Goal: Navigation & Orientation: Find specific page/section

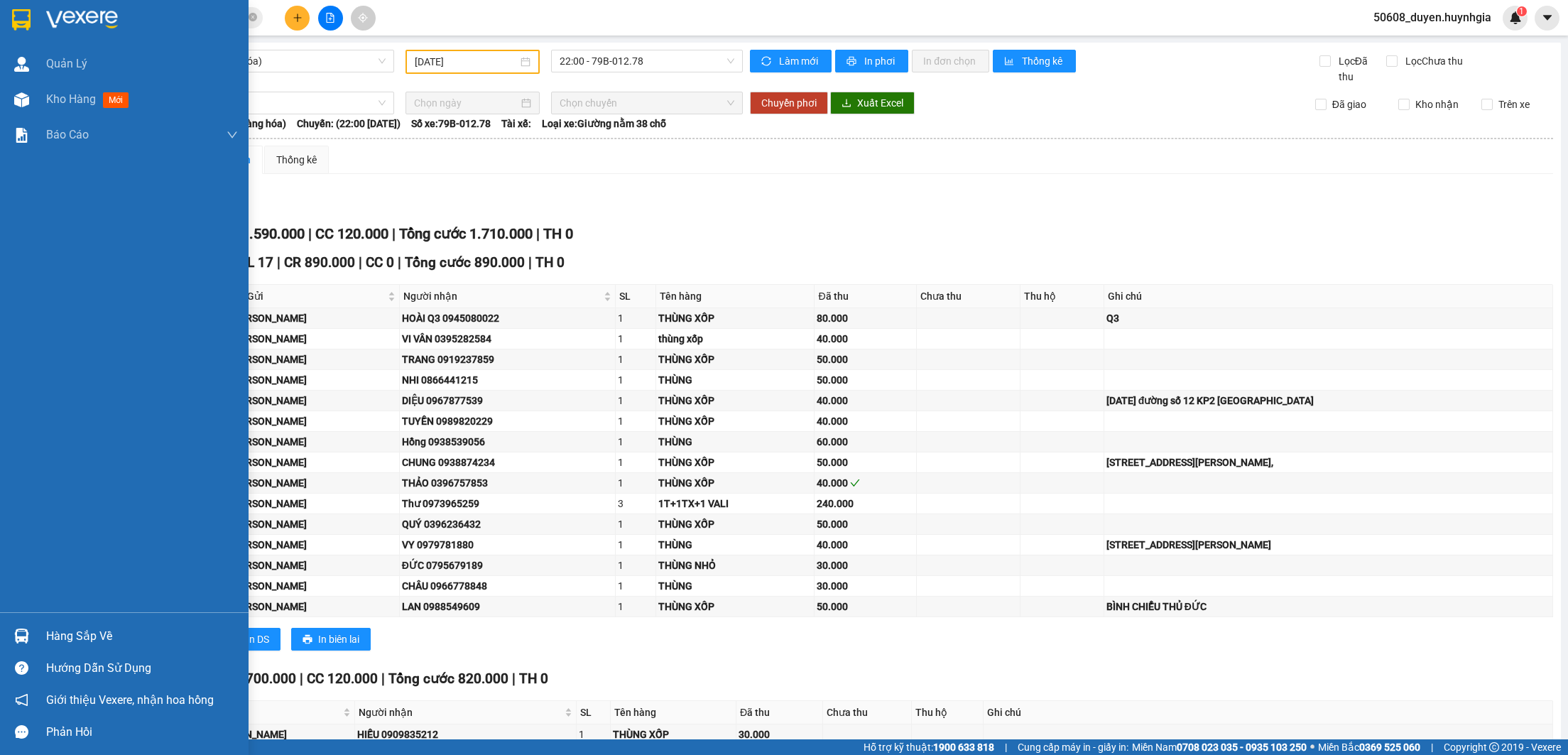
click at [28, 21] on img at bounding box center [21, 20] width 18 height 21
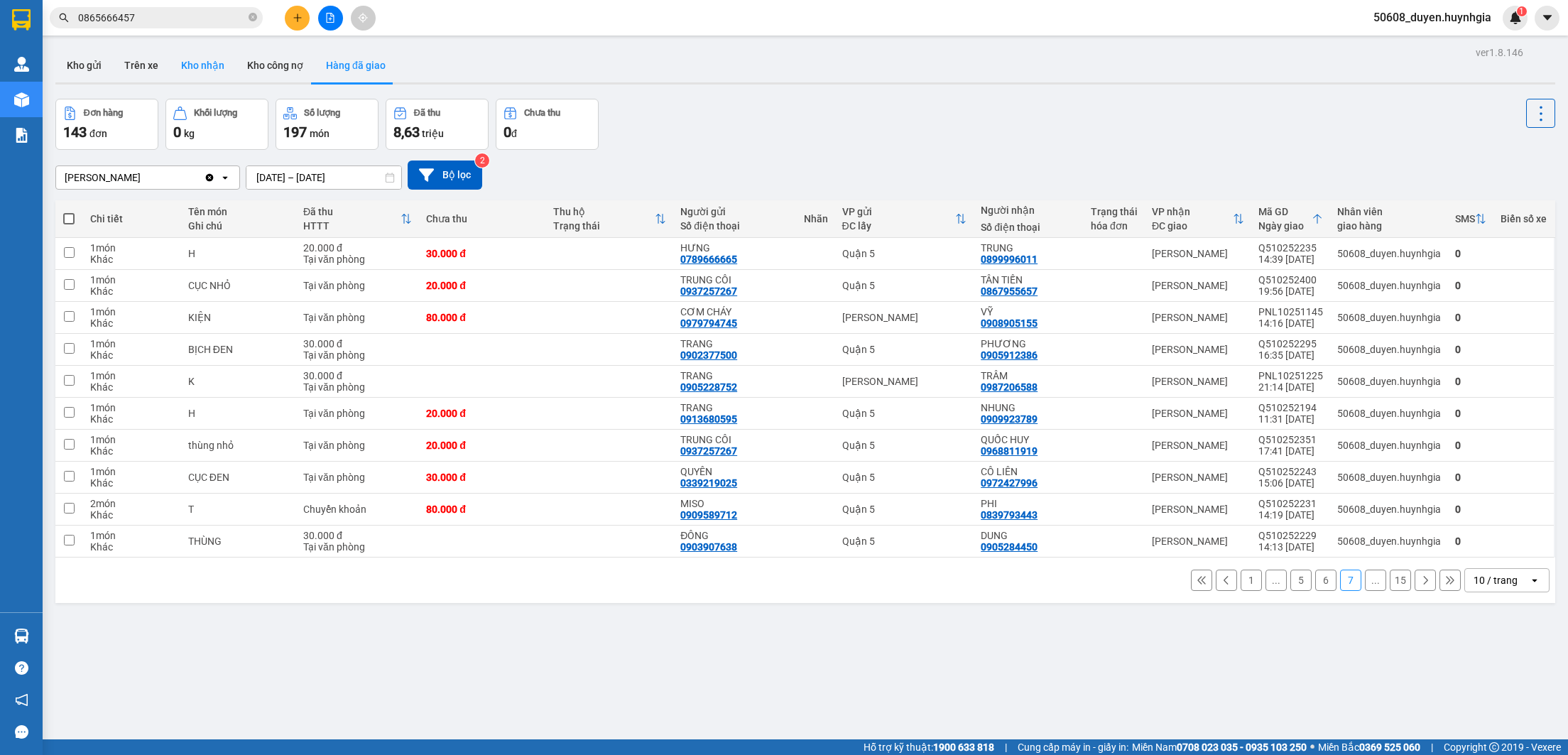
click at [217, 67] on button "Kho nhận" at bounding box center [203, 65] width 66 height 34
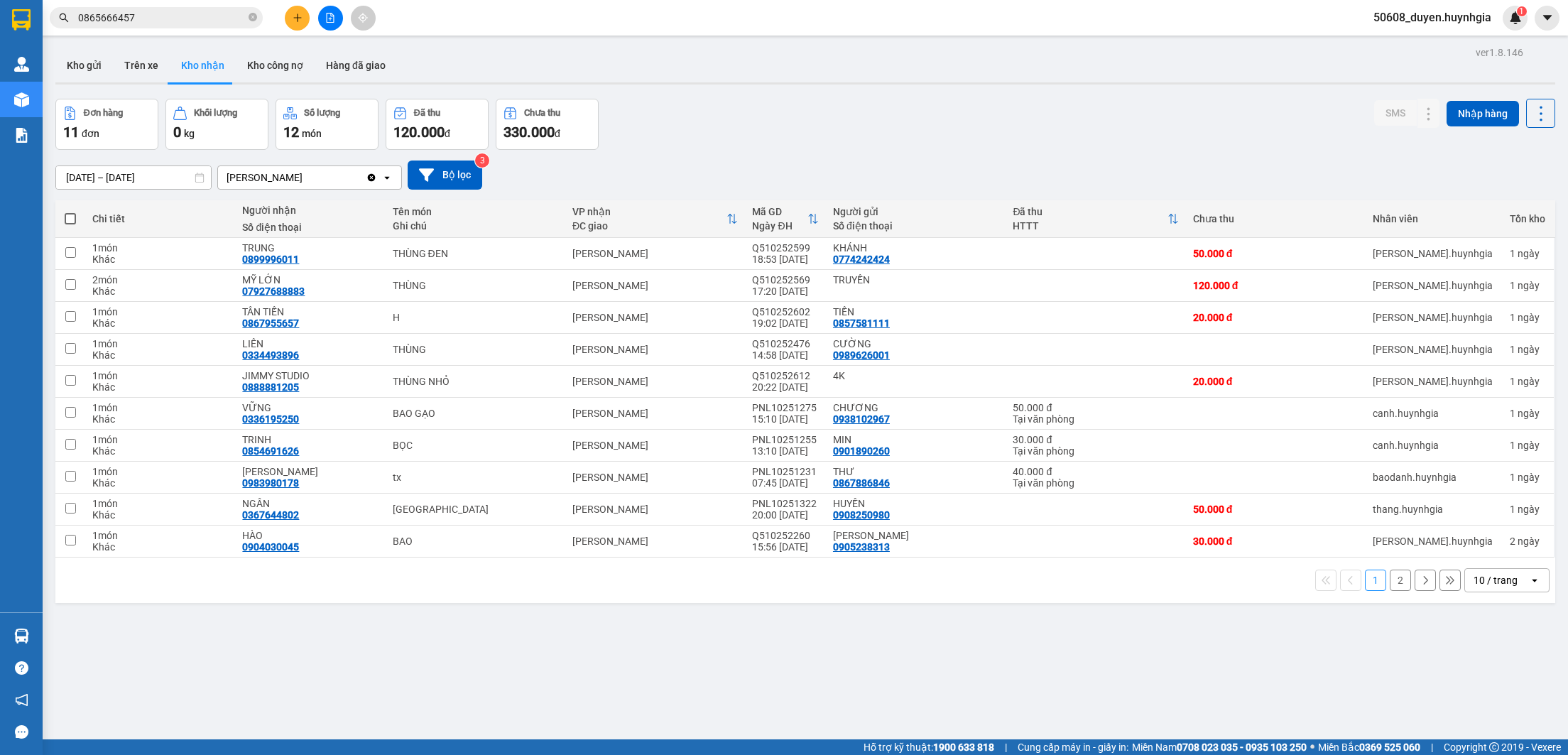
click at [713, 636] on div "ver 1.8.146 Kho gửi Trên xe Kho nhận Kho công nợ Hàng đã giao Đơn hàng 11 đơn K…" at bounding box center [805, 420] width 1511 height 755
click at [1390, 583] on button "2" at bounding box center [1400, 579] width 21 height 21
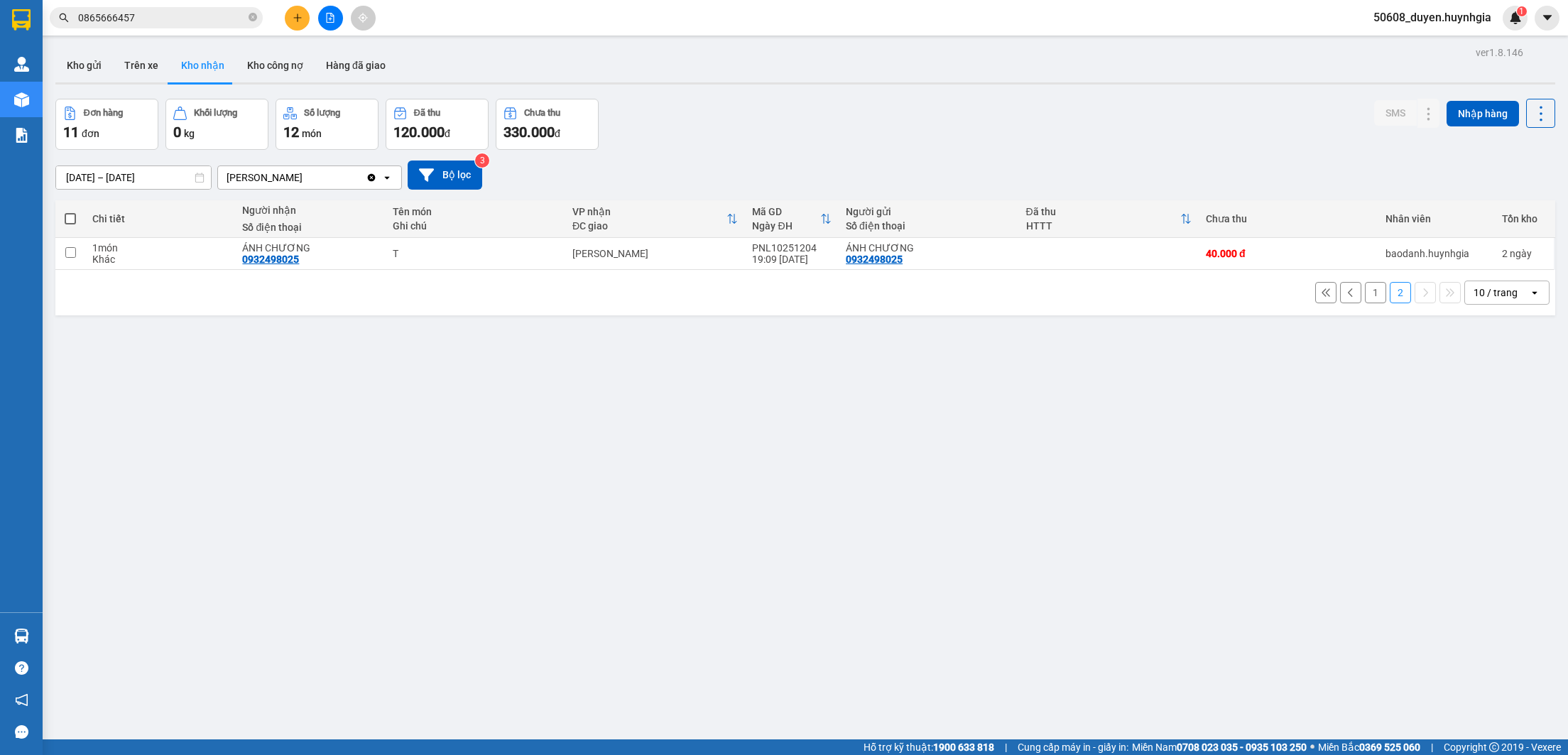
click at [864, 456] on div "ver 1.8.146 Kho gửi Trên xe Kho nhận Kho công nợ Hàng đã giao Đơn hàng 11 đơn K…" at bounding box center [805, 420] width 1511 height 755
click at [270, 66] on button "Kho công nợ" at bounding box center [275, 65] width 79 height 34
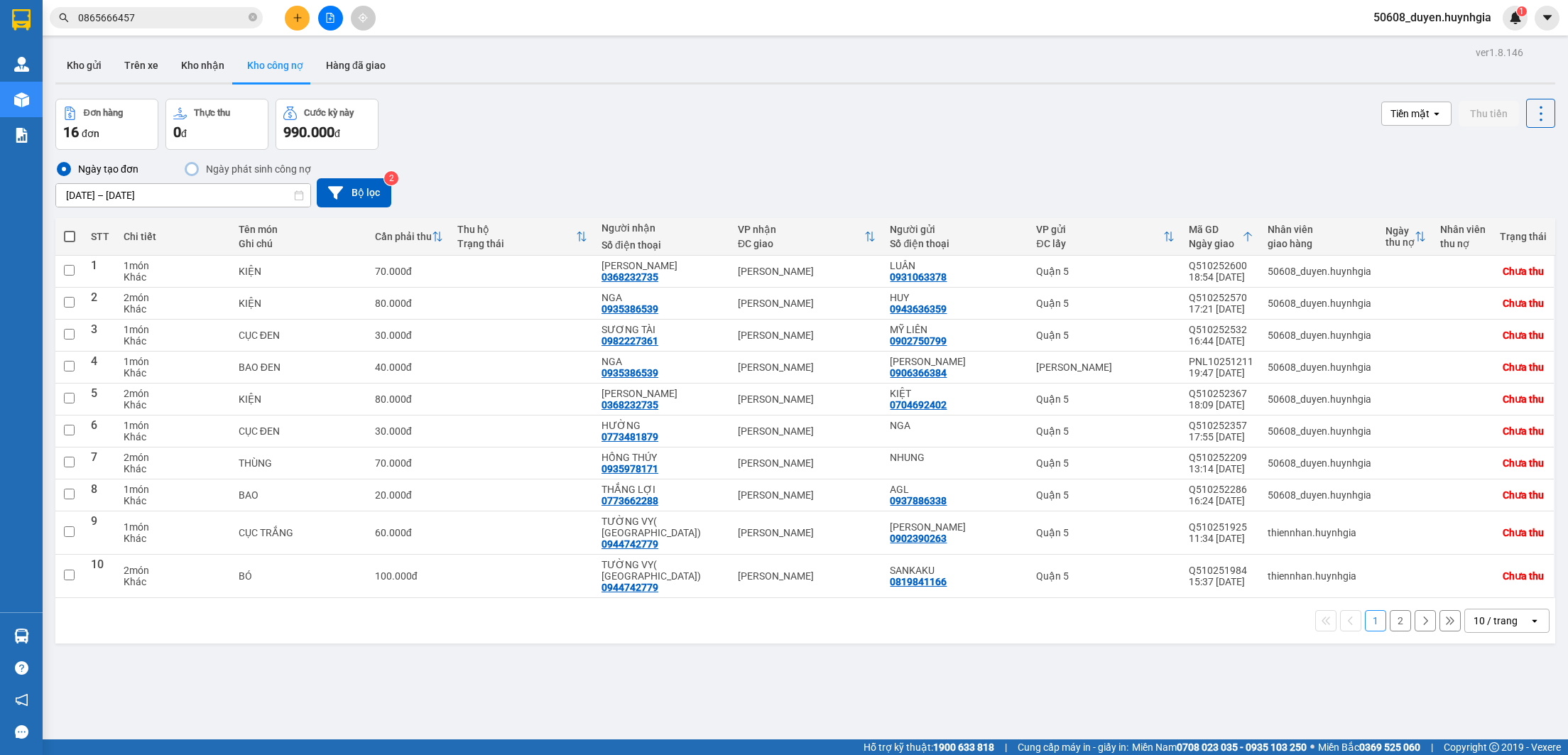
click at [742, 92] on div "ver 1.8.146 Kho gửi Trên xe Kho nhận Kho công nợ Hàng đã giao Đơn hàng 16 đơn T…" at bounding box center [805, 420] width 1511 height 755
click at [1390, 610] on button "2" at bounding box center [1400, 620] width 21 height 21
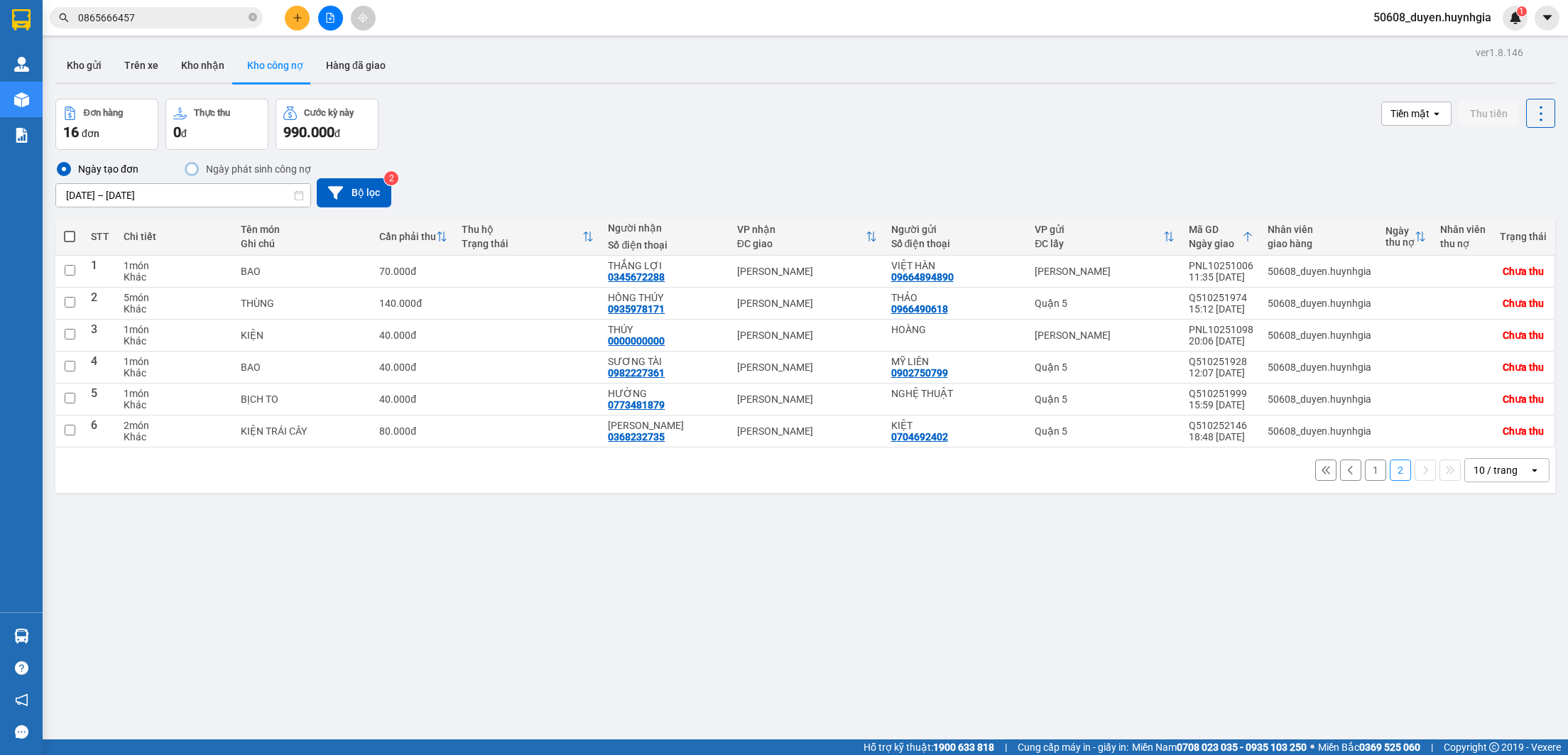
click at [659, 100] on div "Đơn hàng 16 đơn Thực thu 0 đ Cước kỳ này 990.000 đ Tiền mặt open Thu tiền" at bounding box center [805, 124] width 1500 height 51
click at [339, 63] on button "Hàng đã giao" at bounding box center [356, 65] width 82 height 34
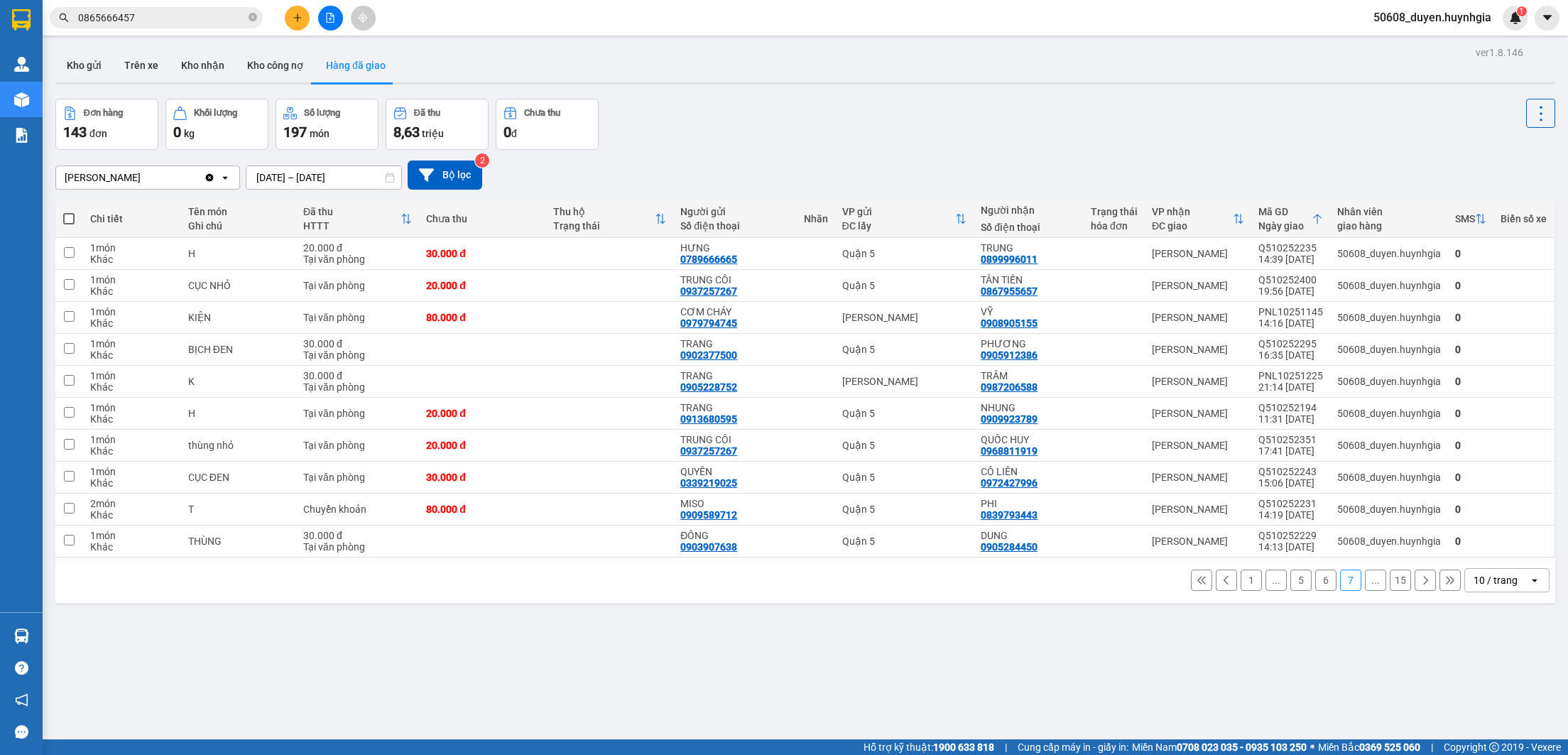
click at [1241, 582] on button "1" at bounding box center [1251, 579] width 21 height 21
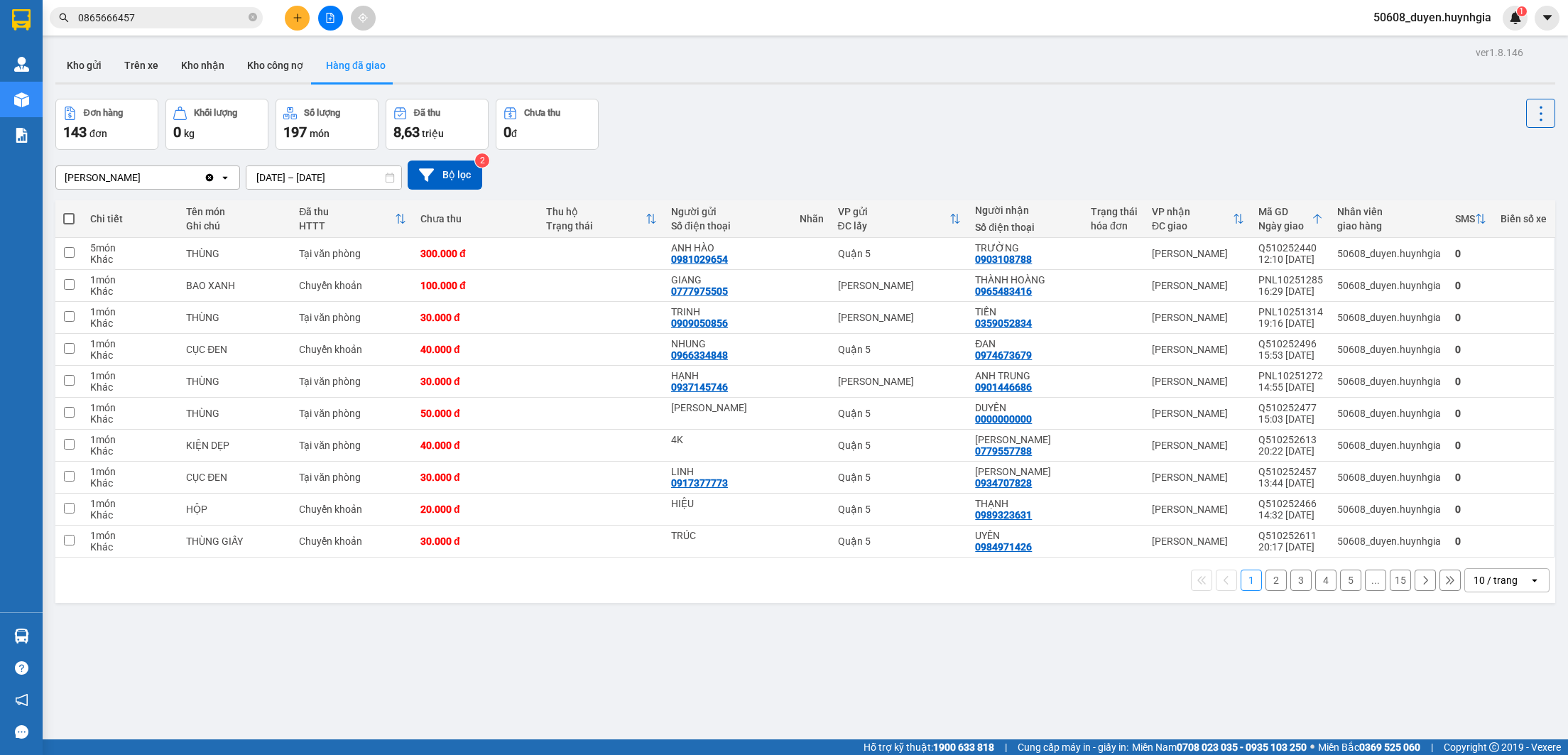
click at [734, 91] on div "ver 1.8.146 Kho gửi Trên xe Kho nhận Kho công nợ Hàng đã giao Đơn hàng 143 đơn …" at bounding box center [805, 420] width 1511 height 755
click at [1265, 586] on button "2" at bounding box center [1275, 579] width 21 height 21
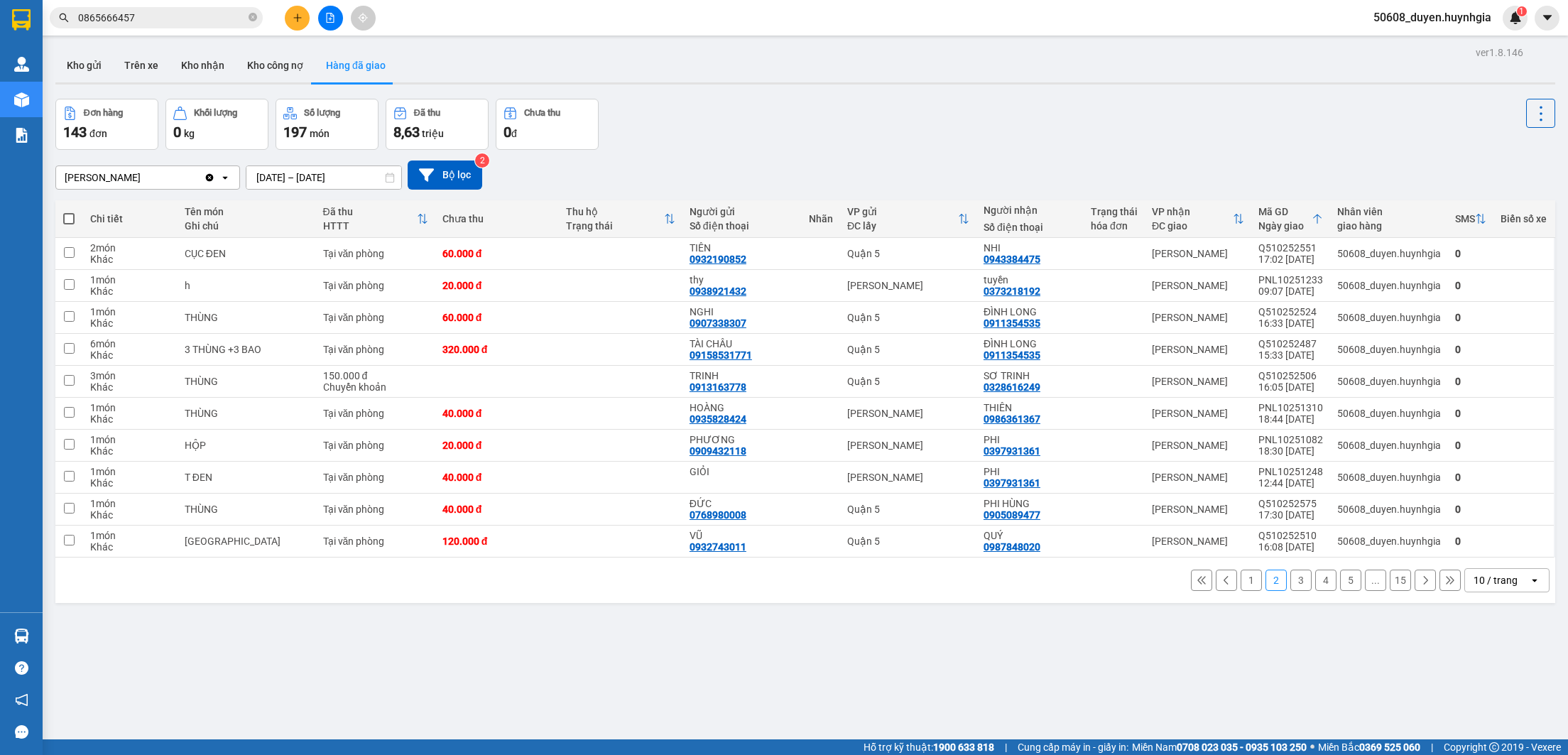
click at [838, 636] on div "ver 1.8.146 Kho gửi Trên xe Kho nhận Kho công nợ Hàng đã giao Đơn hàng 143 đơn …" at bounding box center [805, 420] width 1511 height 755
click at [1290, 579] on button "3" at bounding box center [1301, 579] width 21 height 21
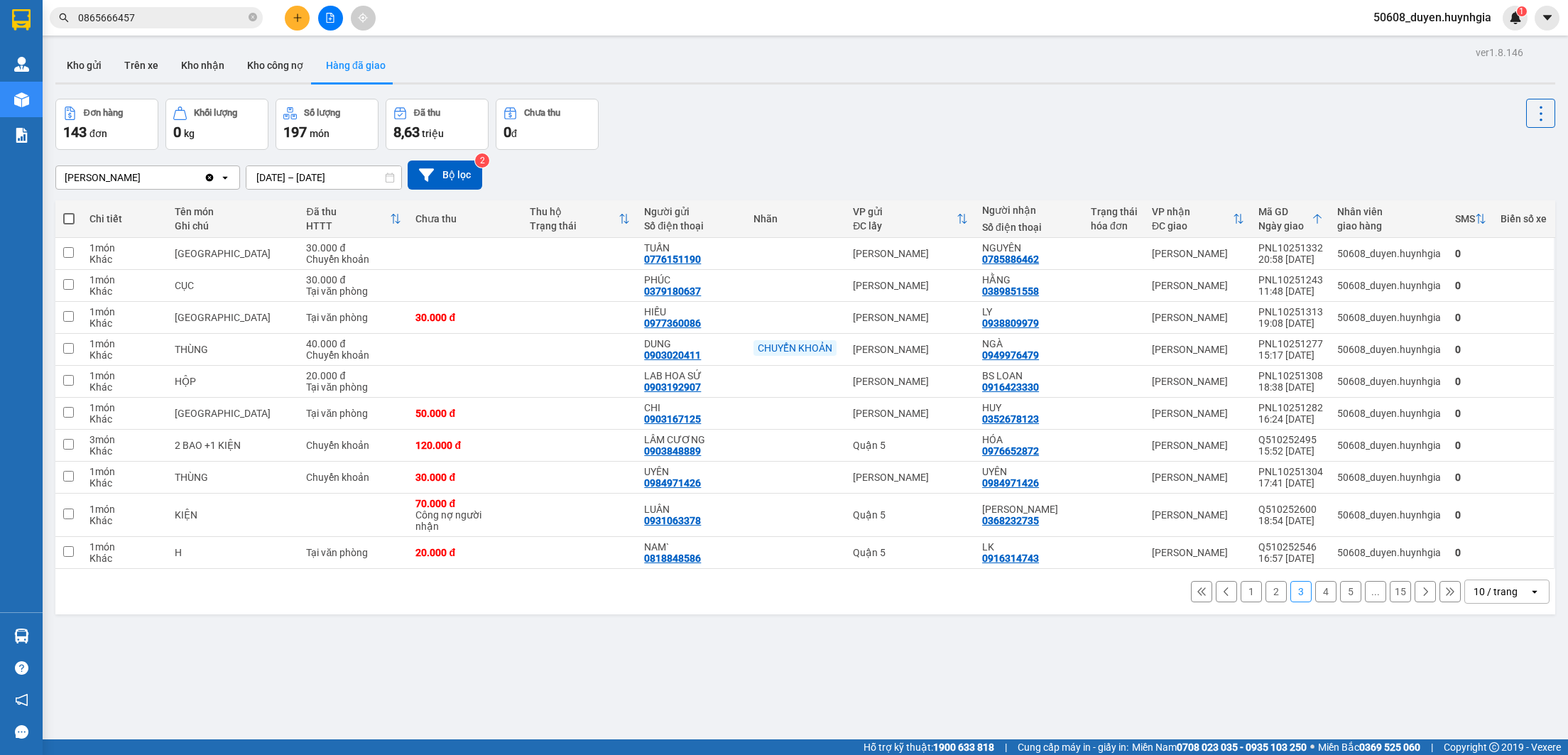
click at [1315, 602] on button "4" at bounding box center [1325, 591] width 21 height 21
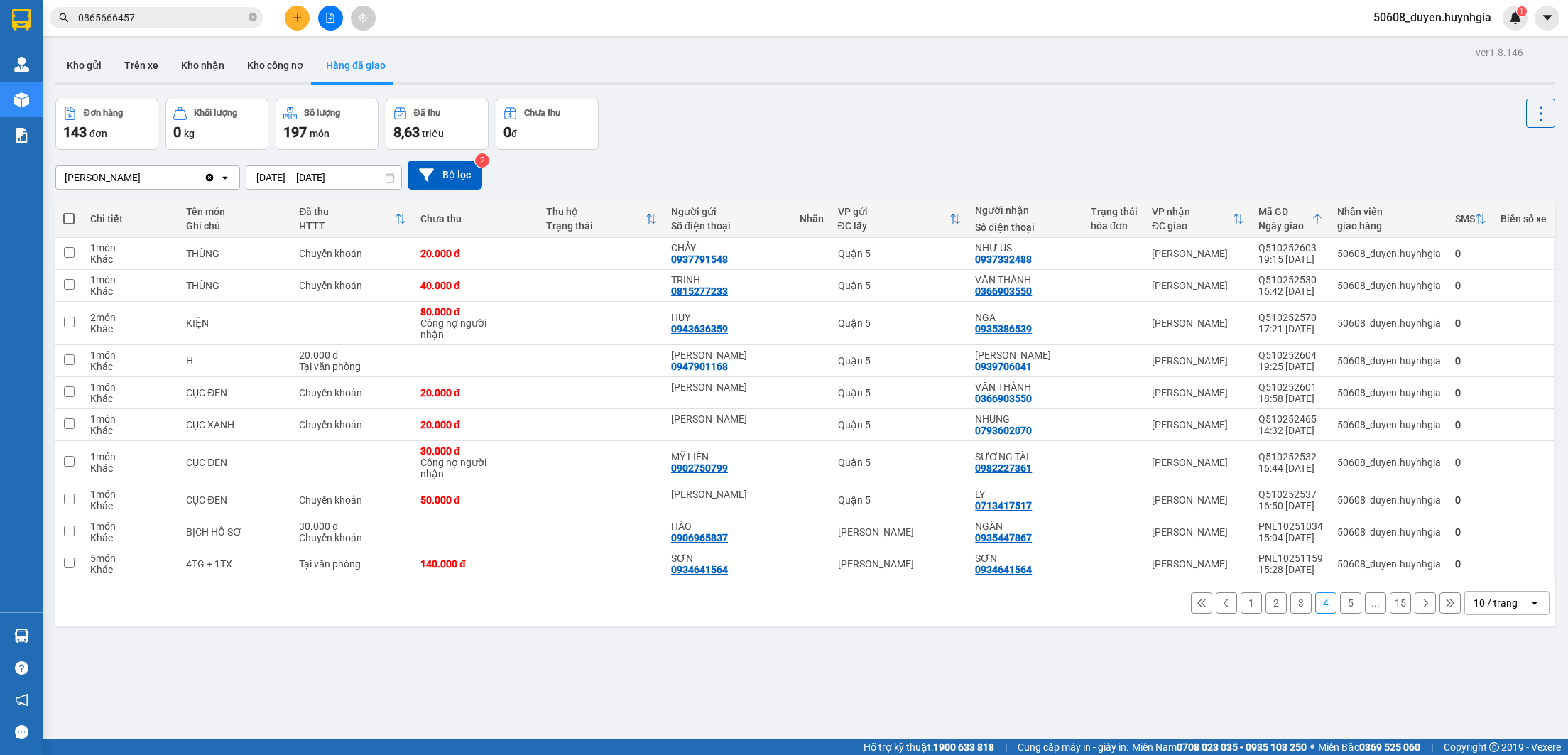
click at [716, 649] on div "ver 1.8.146 Kho gửi Trên xe Kho nhận Kho công nợ Hàng đã giao Đơn hàng 143 đơn …" at bounding box center [805, 420] width 1511 height 755
click at [1340, 601] on button "5" at bounding box center [1351, 602] width 21 height 21
